Goal: Task Accomplishment & Management: Complete application form

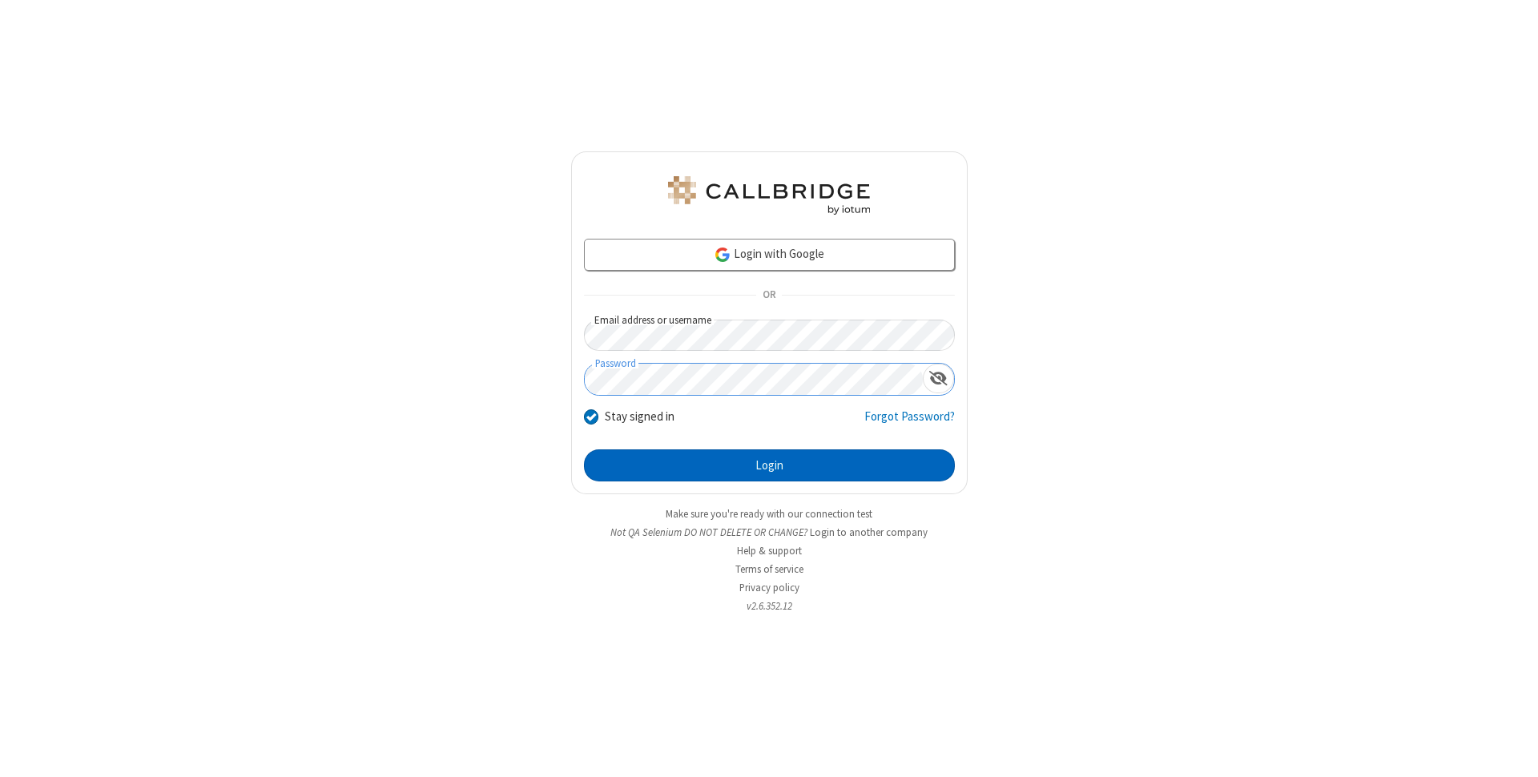
click at [769, 465] on button "Login" at bounding box center [769, 465] width 371 height 32
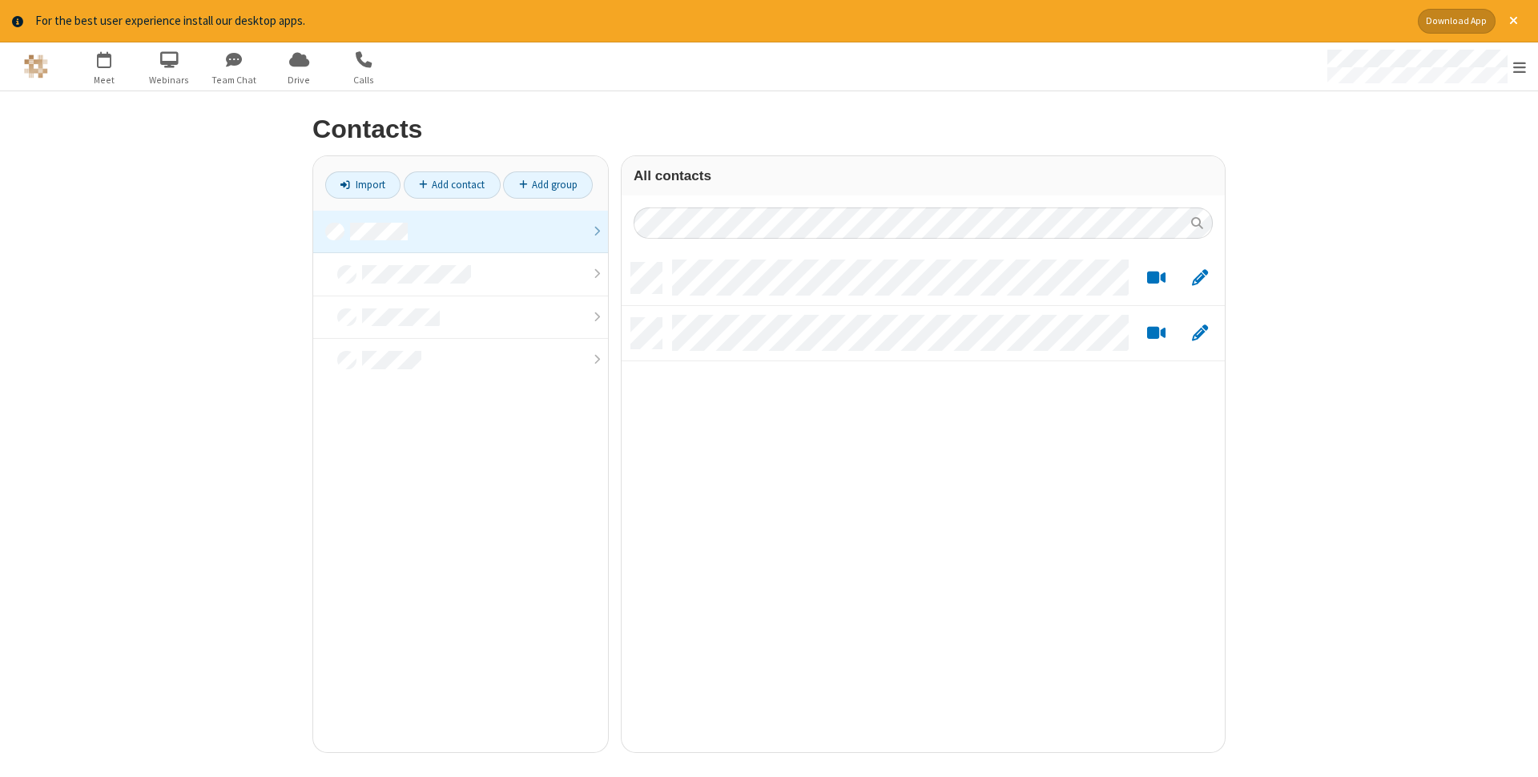
scroll to position [501, 603]
click at [452, 184] on link "Add contact" at bounding box center [452, 184] width 97 height 27
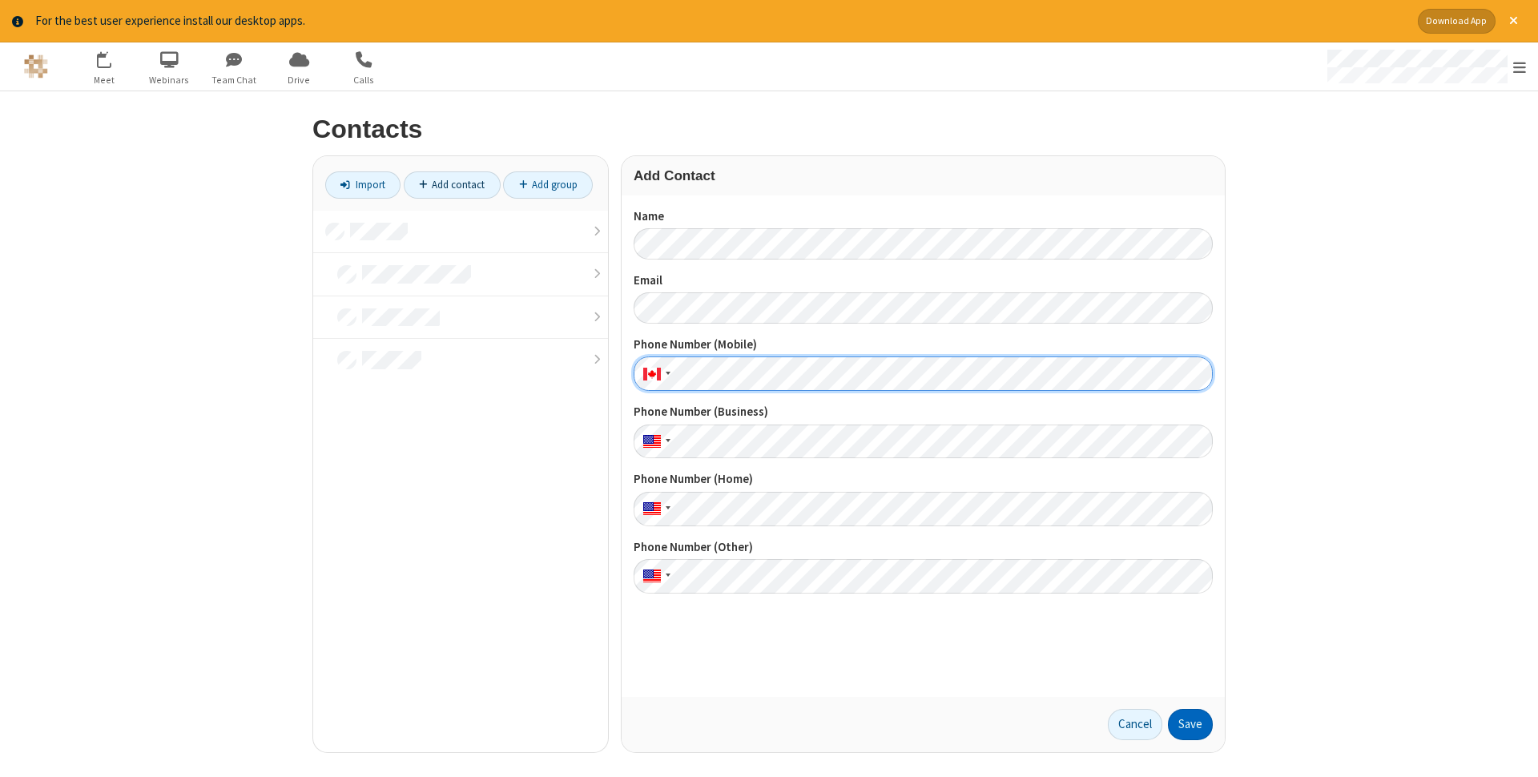
click at [1190, 724] on button "Save" at bounding box center [1190, 725] width 45 height 32
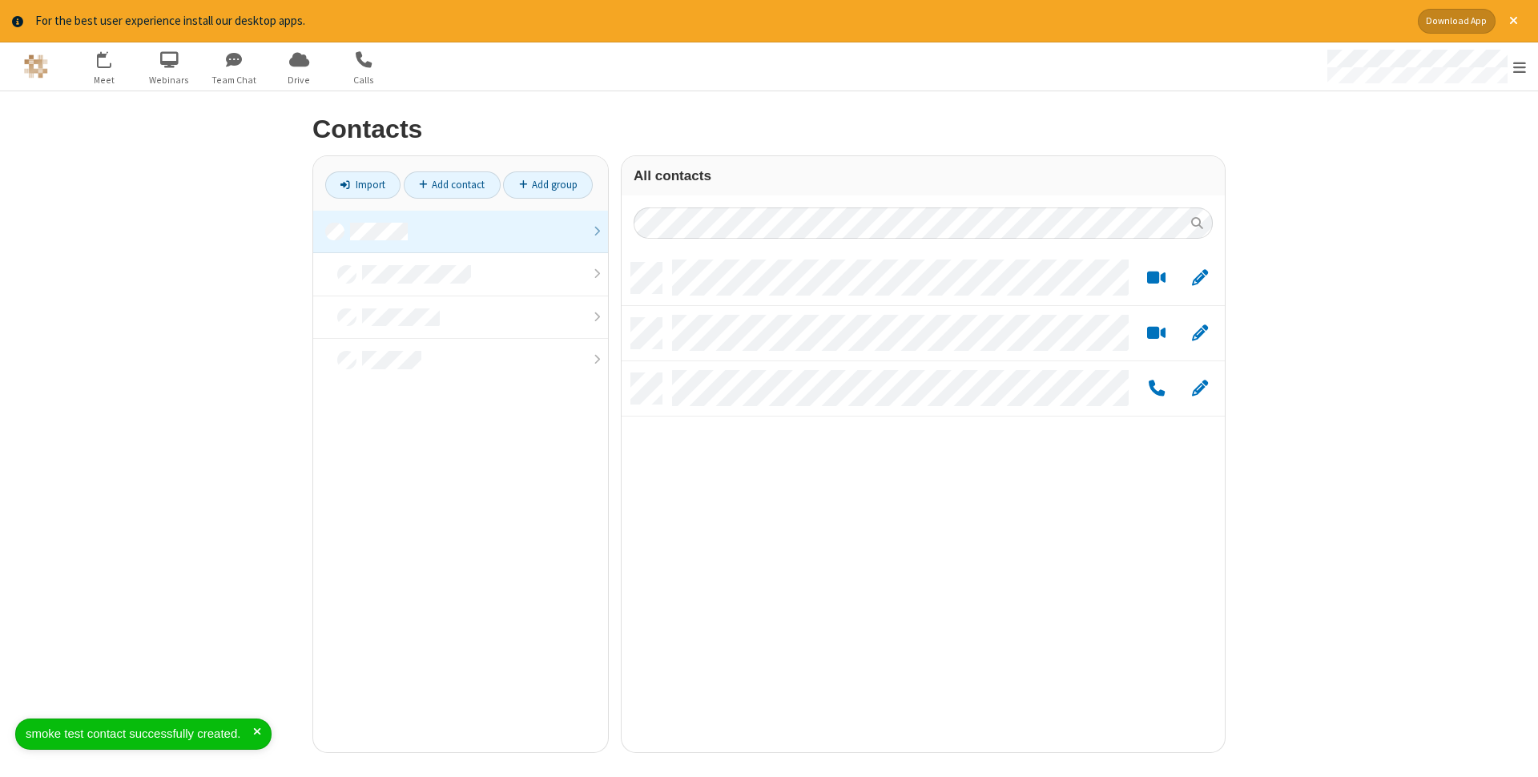
scroll to position [501, 603]
